Goal: Find specific page/section: Find specific page/section

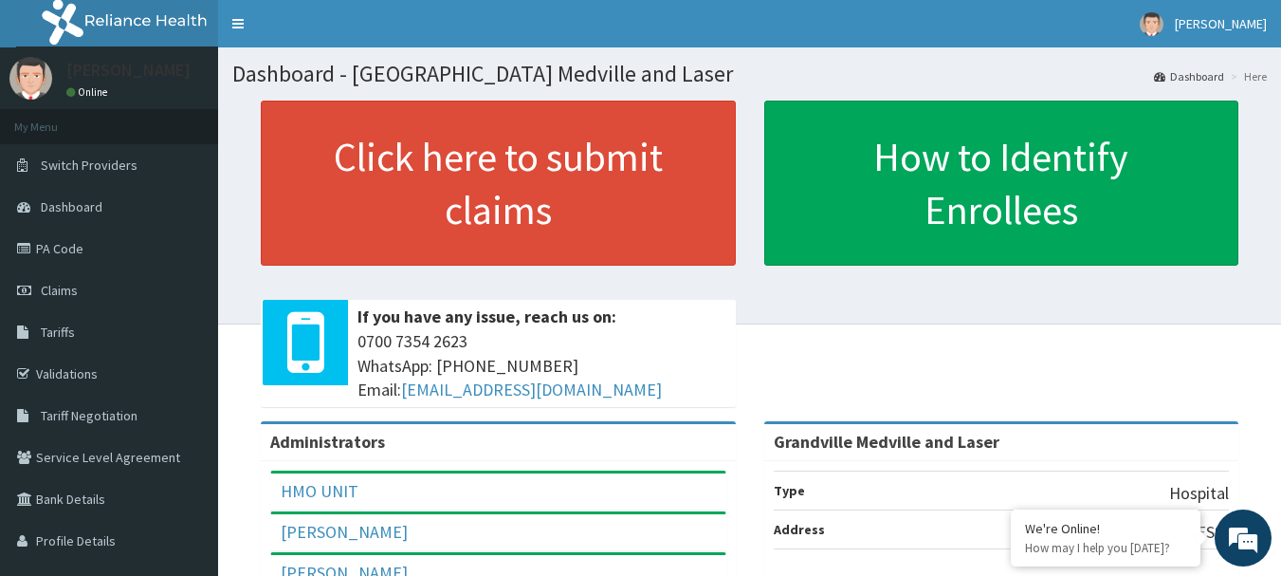
click at [77, 323] on link "Tariffs" at bounding box center [109, 332] width 218 height 42
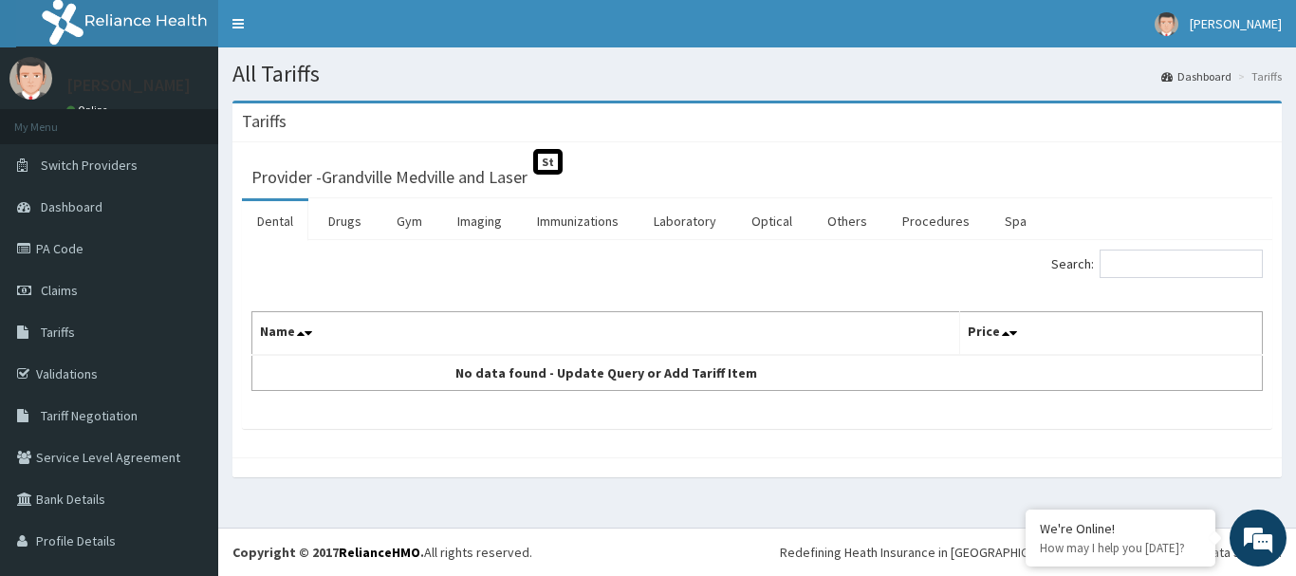
click at [918, 219] on link "Procedures" at bounding box center [936, 221] width 98 height 40
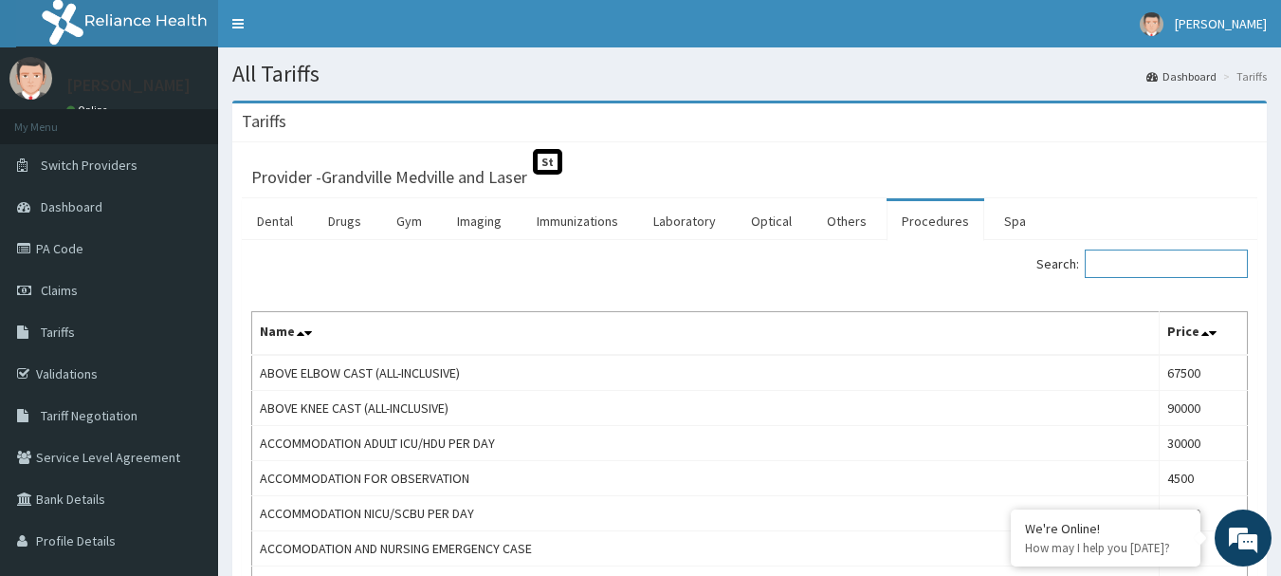
click at [1138, 276] on input "Search:" at bounding box center [1166, 263] width 163 height 28
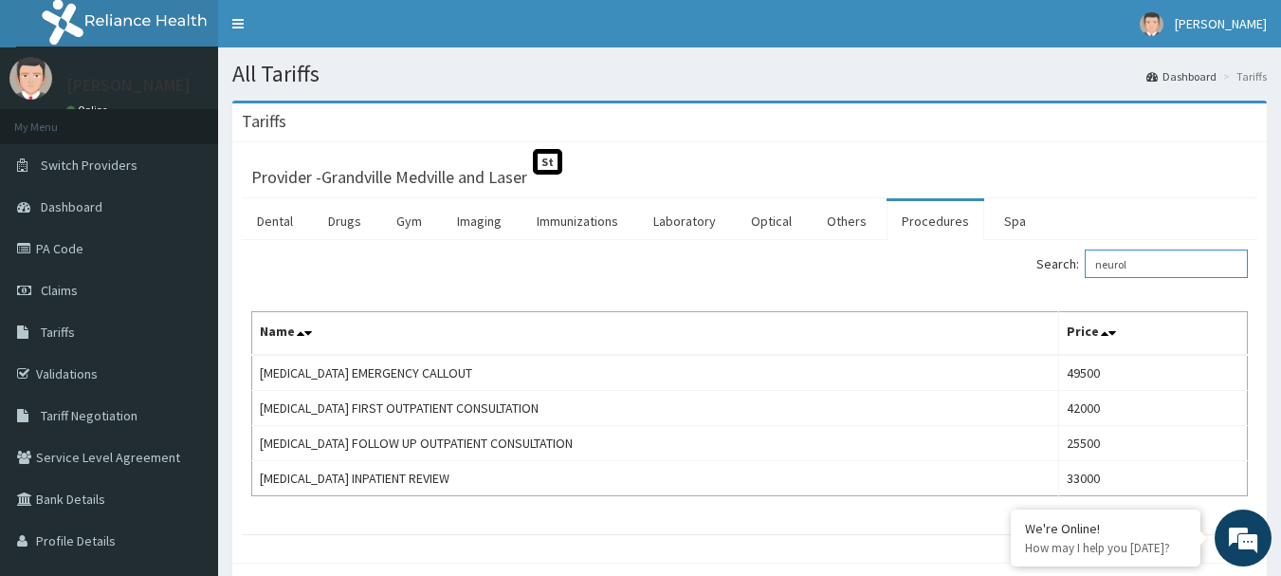
type input "neurol"
click at [49, 258] on link "PA Code" at bounding box center [109, 249] width 218 height 42
